Goal: Task Accomplishment & Management: Use online tool/utility

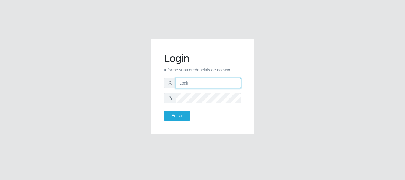
click at [186, 81] on input "text" at bounding box center [209, 83] width 66 height 10
type input "[EMAIL_ADDRESS][DOMAIN_NAME]"
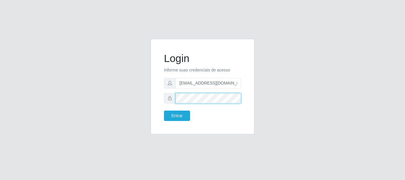
click at [164, 111] on button "Entrar" at bounding box center [177, 116] width 26 height 10
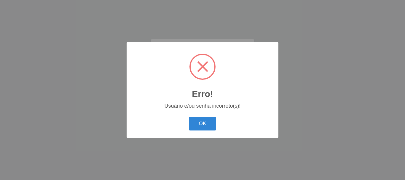
click at [189, 117] on button "OK" at bounding box center [203, 124] width 28 height 14
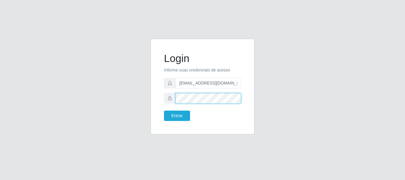
click at [164, 111] on button "Entrar" at bounding box center [177, 116] width 26 height 10
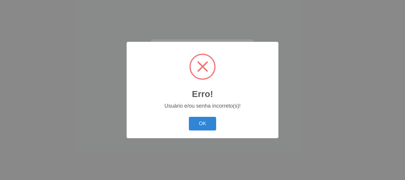
click at [189, 117] on button "OK" at bounding box center [203, 124] width 28 height 14
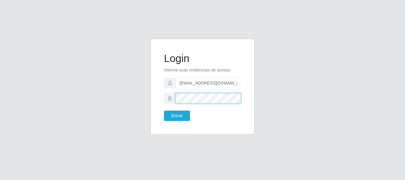
click at [164, 111] on button "Entrar" at bounding box center [177, 116] width 26 height 10
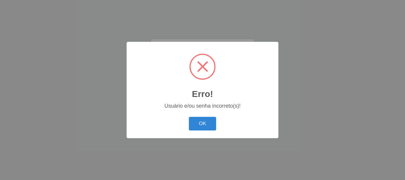
click at [189, 117] on button "OK" at bounding box center [203, 124] width 28 height 14
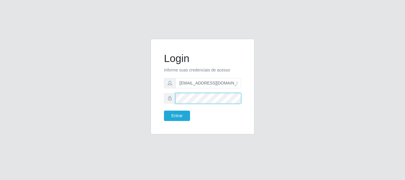
click at [164, 111] on button "Entrar" at bounding box center [177, 116] width 26 height 10
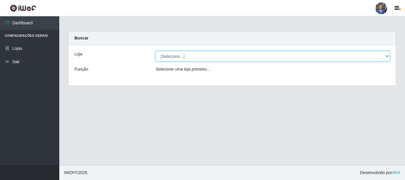
click at [206, 54] on select "[Selecione...] SuperFácil Atacado - Rodoviária" at bounding box center [273, 56] width 235 height 10
select select "400"
click at [156, 51] on select "[Selecione...] SuperFácil Atacado - Rodoviária" at bounding box center [273, 56] width 235 height 10
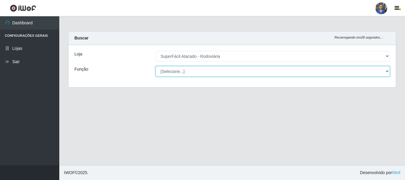
click at [179, 73] on select "[Selecione...] Balconista de Padaria Balconista de Padaria + Balconista de Pada…" at bounding box center [273, 71] width 235 height 10
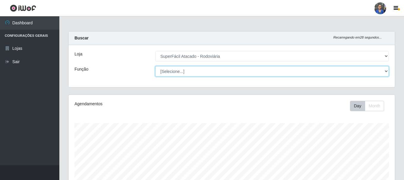
scroll to position [123, 326]
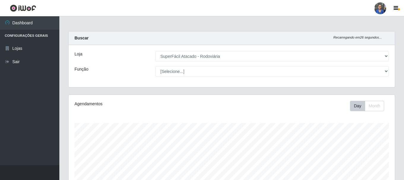
click at [137, 79] on div "Loja [Selecione...] SuperFácil Atacado - Rodoviária Função [Selecione...] Balco…" at bounding box center [231, 66] width 326 height 42
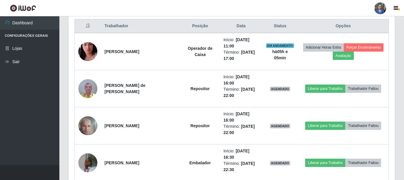
scroll to position [237, 0]
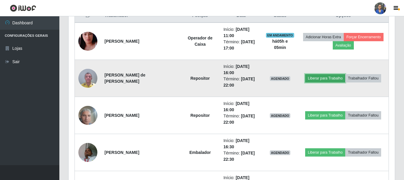
click at [318, 80] on button "Liberar para Trabalho" at bounding box center [325, 78] width 40 height 8
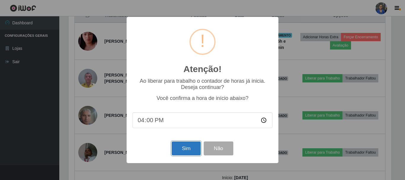
click at [190, 148] on button "Sim" at bounding box center [186, 148] width 29 height 14
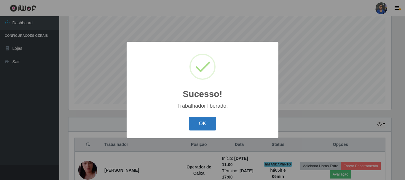
click at [199, 129] on button "OK" at bounding box center [203, 124] width 28 height 14
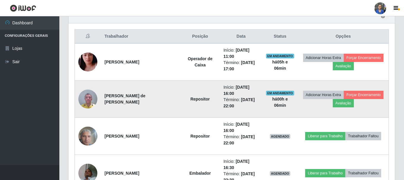
scroll to position [227, 0]
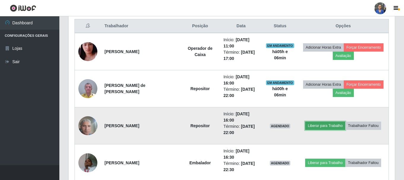
click at [316, 125] on button "Liberar para Trabalho" at bounding box center [325, 126] width 40 height 8
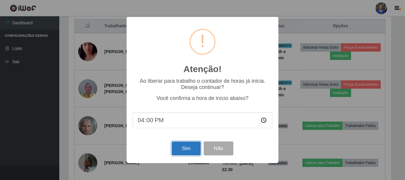
click at [183, 151] on button "Sim" at bounding box center [186, 148] width 29 height 14
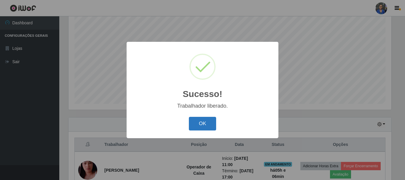
click at [202, 121] on button "OK" at bounding box center [203, 124] width 28 height 14
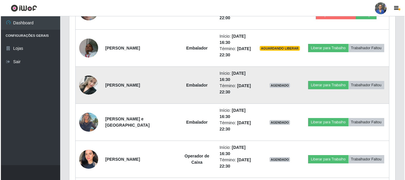
scroll to position [356, 0]
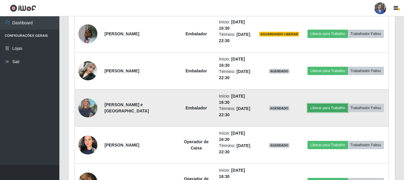
click at [318, 109] on button "Liberar para Trabalho" at bounding box center [327, 108] width 40 height 8
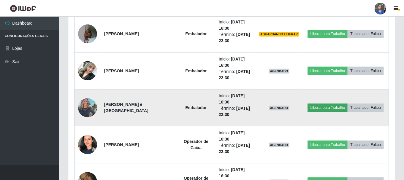
scroll to position [123, 323]
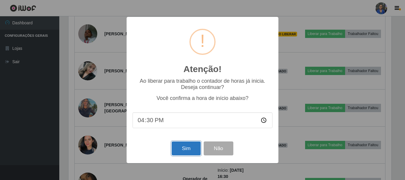
click at [181, 151] on button "Sim" at bounding box center [186, 148] width 29 height 14
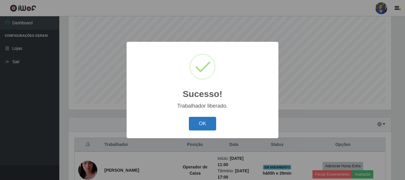
click at [209, 125] on button "OK" at bounding box center [203, 124] width 28 height 14
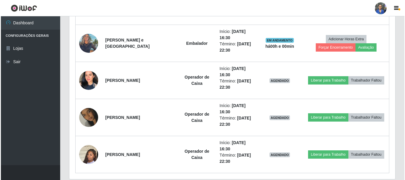
scroll to position [434, 0]
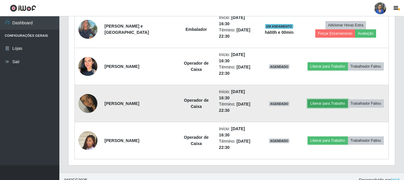
click at [317, 107] on button "Liberar para Trabalho" at bounding box center [327, 103] width 40 height 8
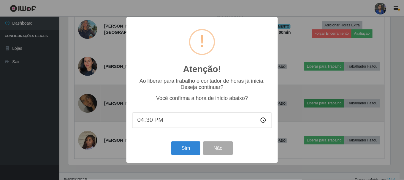
scroll to position [123, 323]
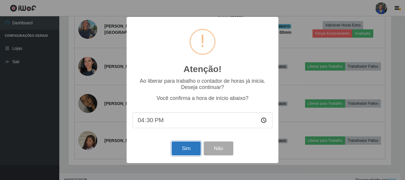
click at [190, 146] on button "Sim" at bounding box center [186, 148] width 29 height 14
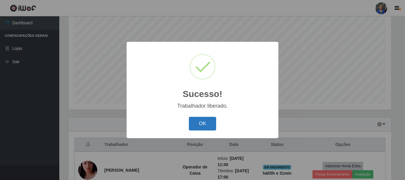
click at [205, 125] on button "OK" at bounding box center [203, 124] width 28 height 14
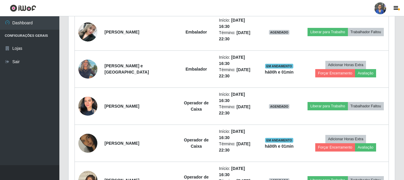
scroll to position [405, 0]
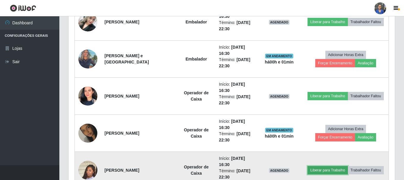
click at [320, 171] on button "Liberar para Trabalho" at bounding box center [327, 170] width 40 height 8
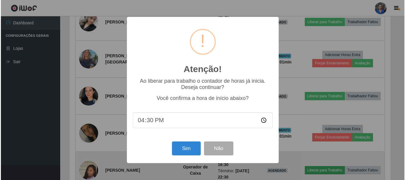
scroll to position [123, 323]
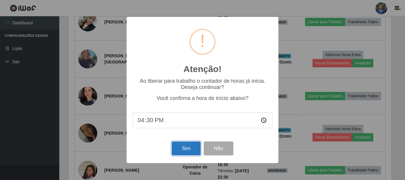
click at [188, 149] on button "Sim" at bounding box center [186, 148] width 29 height 14
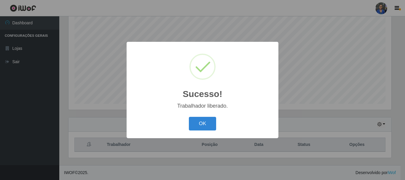
scroll to position [108, 0]
click at [208, 124] on button "OK" at bounding box center [203, 124] width 28 height 14
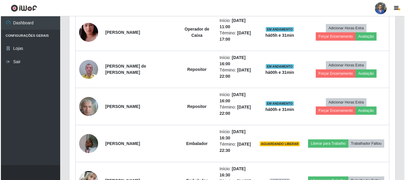
scroll to position [256, 0]
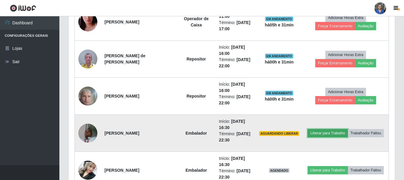
click at [334, 133] on button "Liberar para Trabalho" at bounding box center [327, 133] width 40 height 8
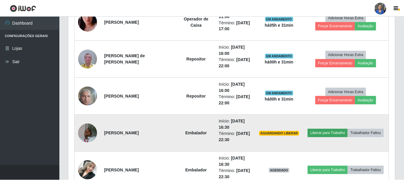
scroll to position [123, 323]
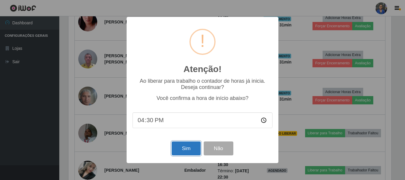
click at [193, 153] on button "Sim" at bounding box center [186, 148] width 29 height 14
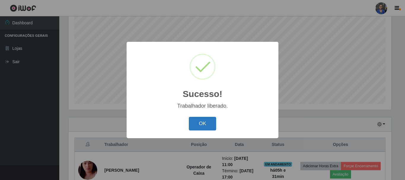
click at [210, 127] on button "OK" at bounding box center [203, 124] width 28 height 14
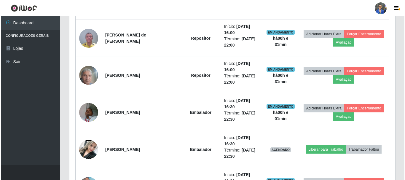
scroll to position [286, 0]
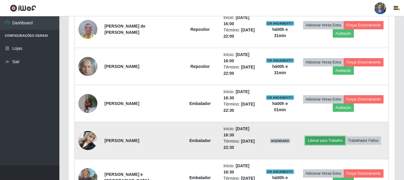
click at [316, 142] on button "Liberar para Trabalho" at bounding box center [325, 140] width 40 height 8
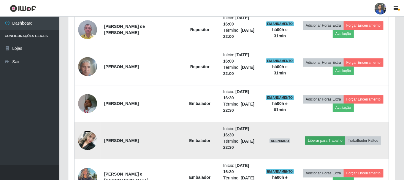
scroll to position [123, 323]
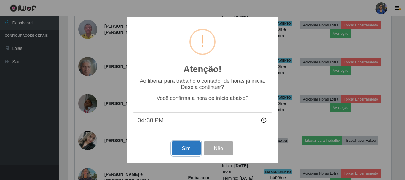
click at [195, 152] on button "Sim" at bounding box center [186, 148] width 29 height 14
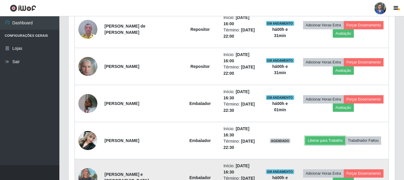
scroll to position [0, 0]
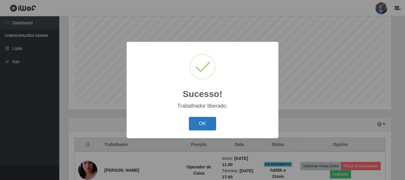
click at [208, 123] on button "OK" at bounding box center [203, 124] width 28 height 14
